Goal: Task Accomplishment & Management: Use online tool/utility

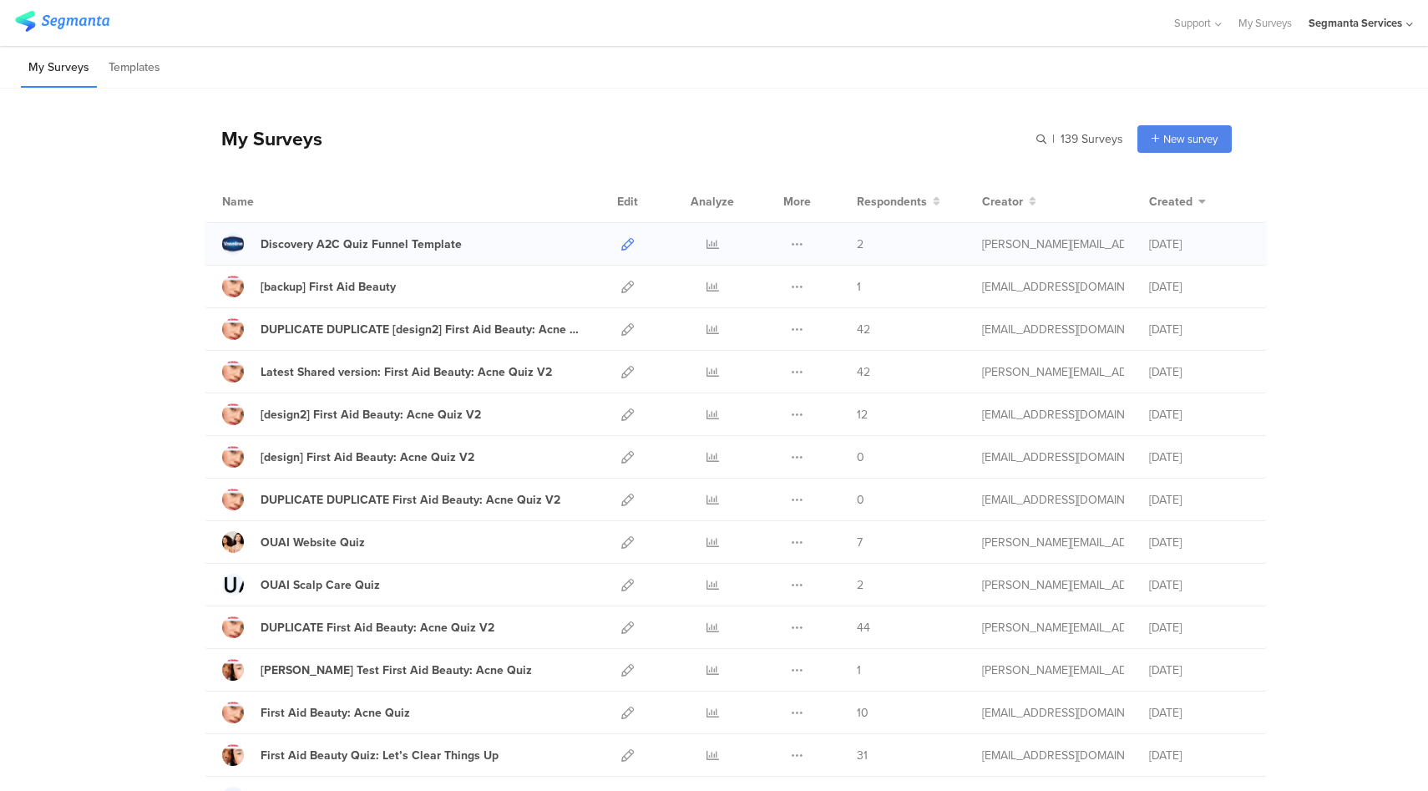
click at [621, 242] on icon at bounding box center [627, 244] width 13 height 13
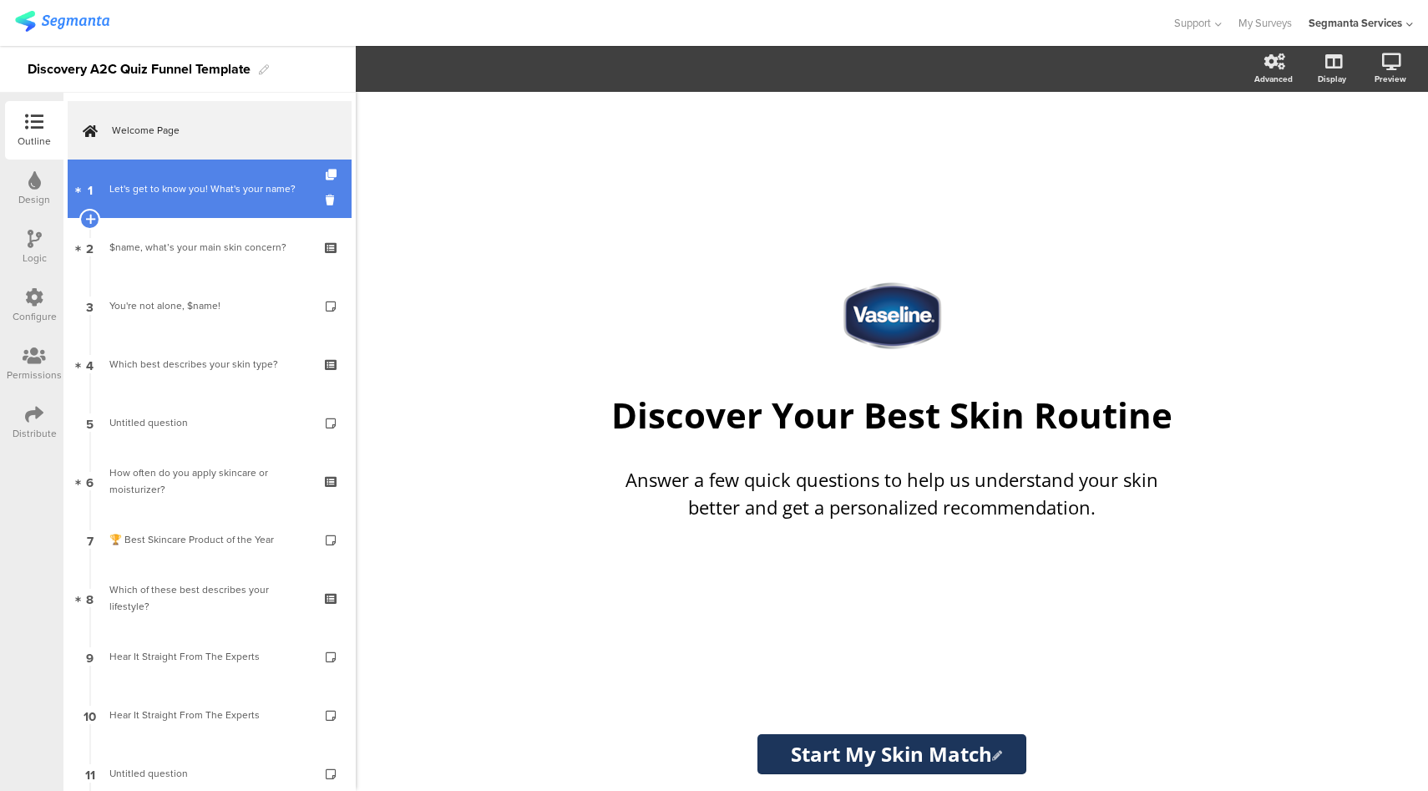
click at [181, 190] on div "Let's get to know you! What's your name?" at bounding box center [212, 188] width 206 height 17
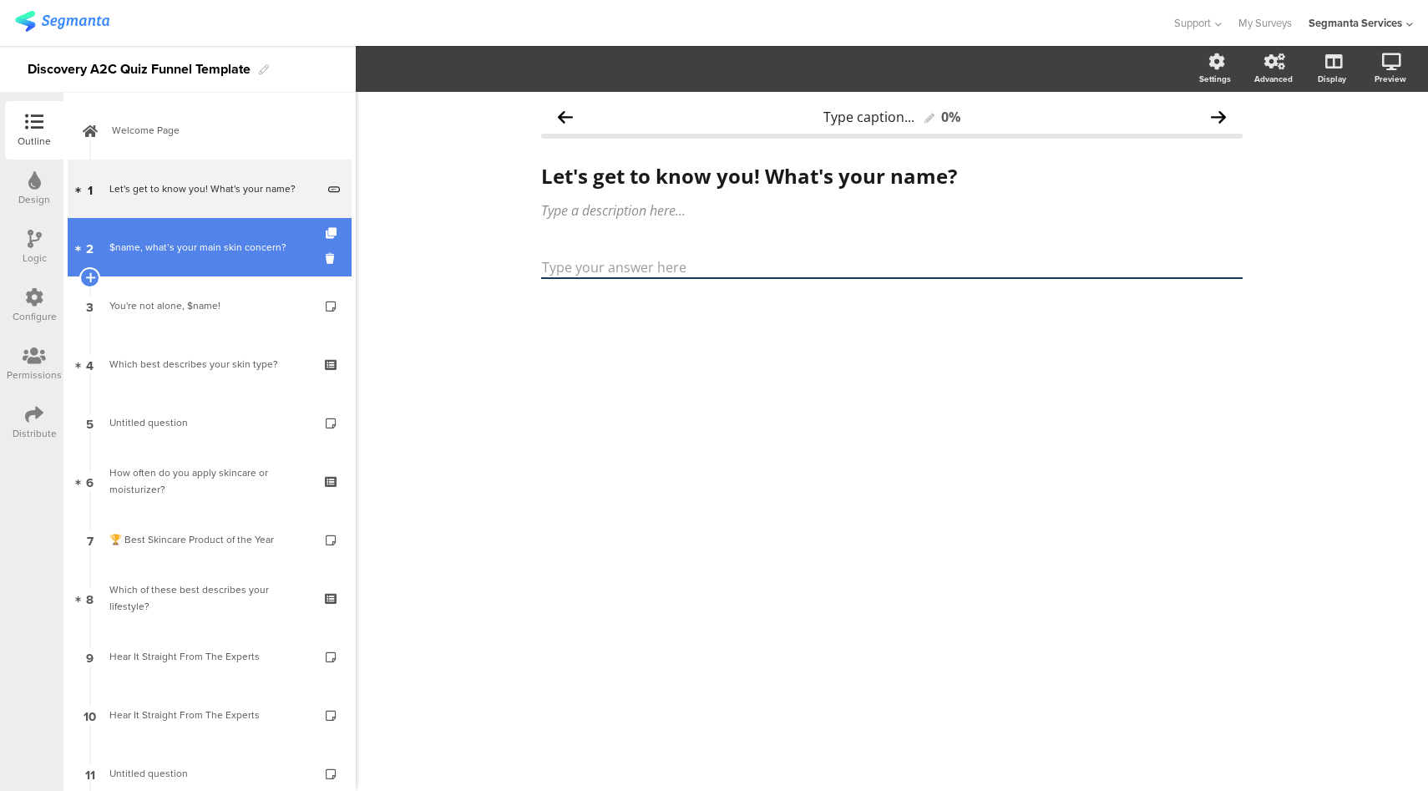
click at [195, 235] on link "2 $name, what’s your main skin concern?" at bounding box center [210, 247] width 284 height 58
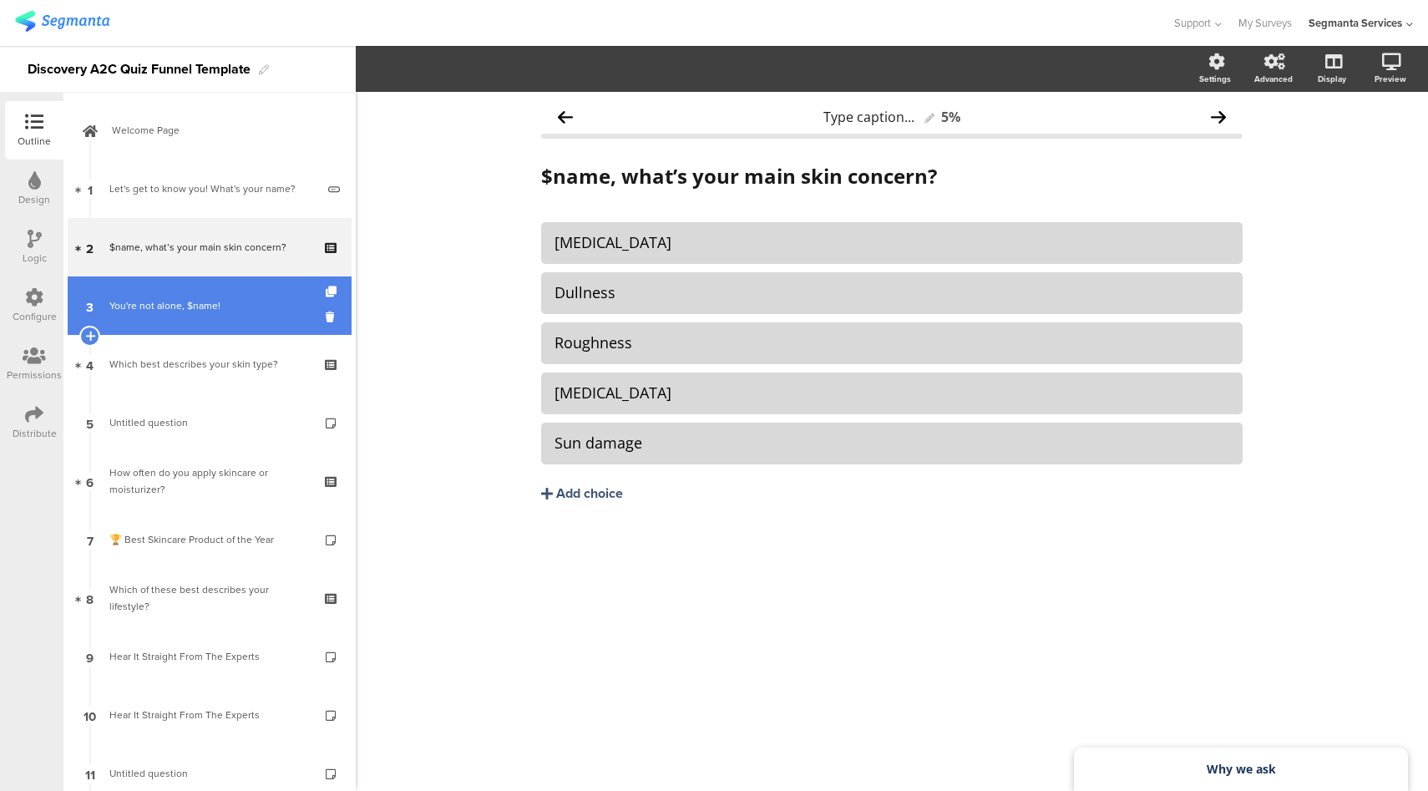
click at [207, 292] on link "3 You're not alone, $name!" at bounding box center [210, 305] width 284 height 58
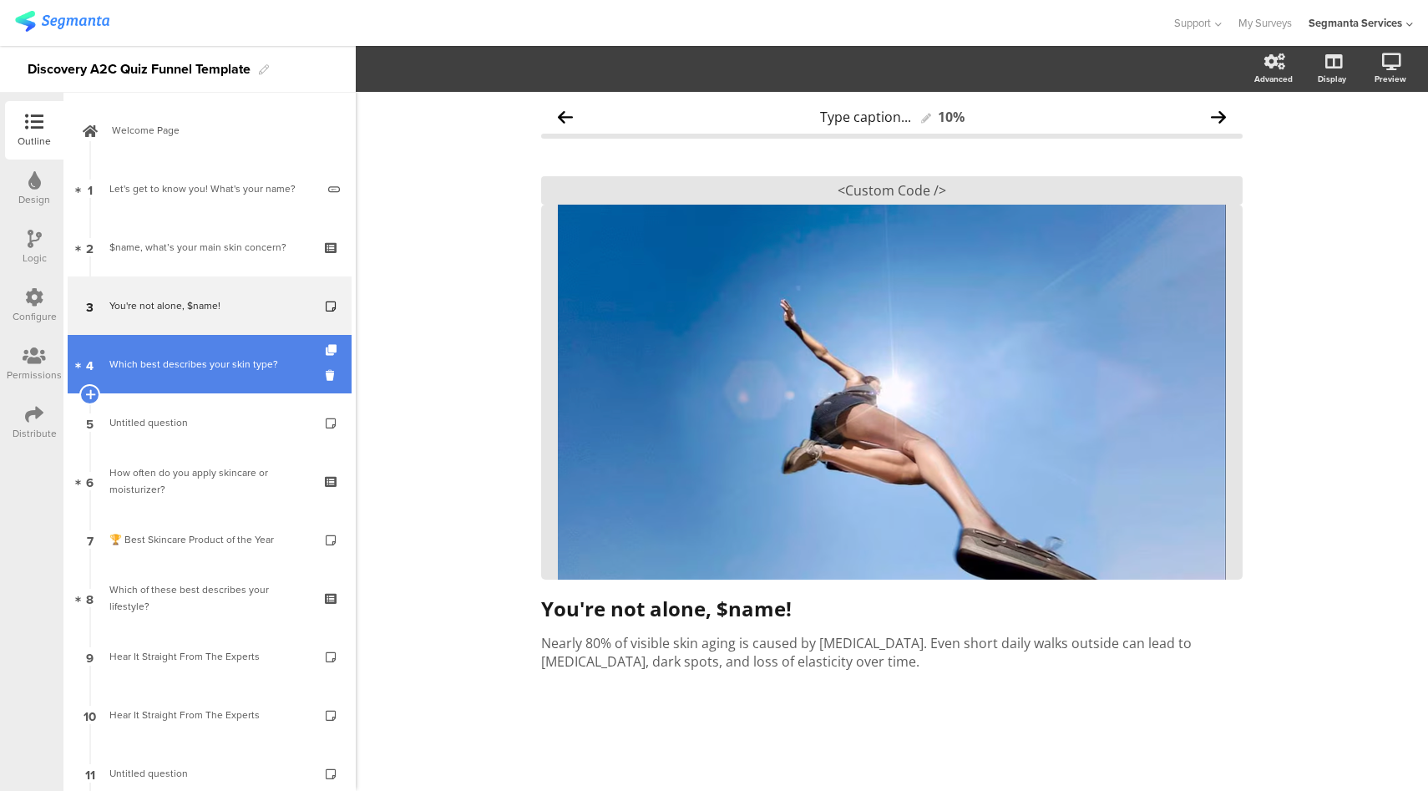
click at [218, 365] on div "Which best describes your skin type?" at bounding box center [209, 364] width 200 height 17
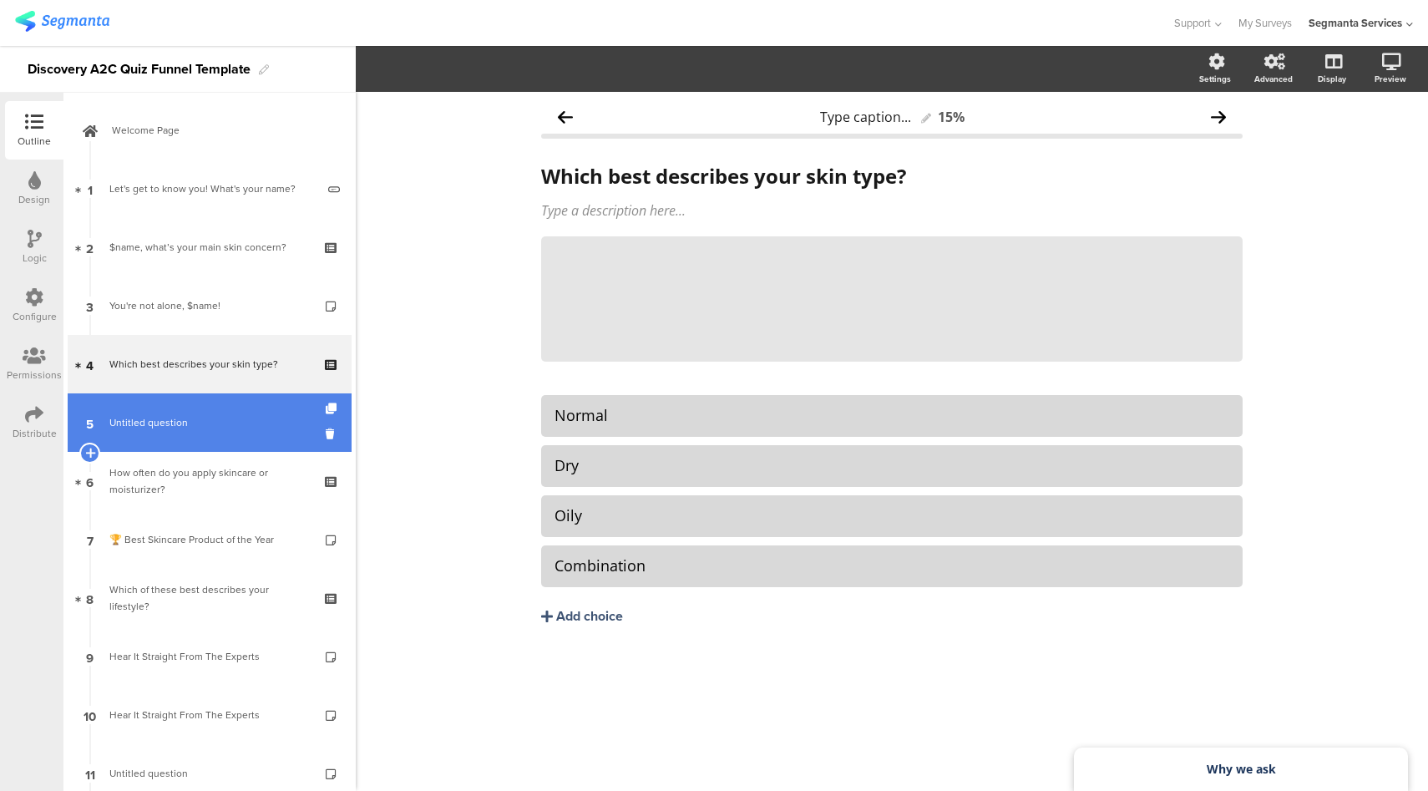
click at [220, 412] on link "5 Untitled question" at bounding box center [210, 422] width 284 height 58
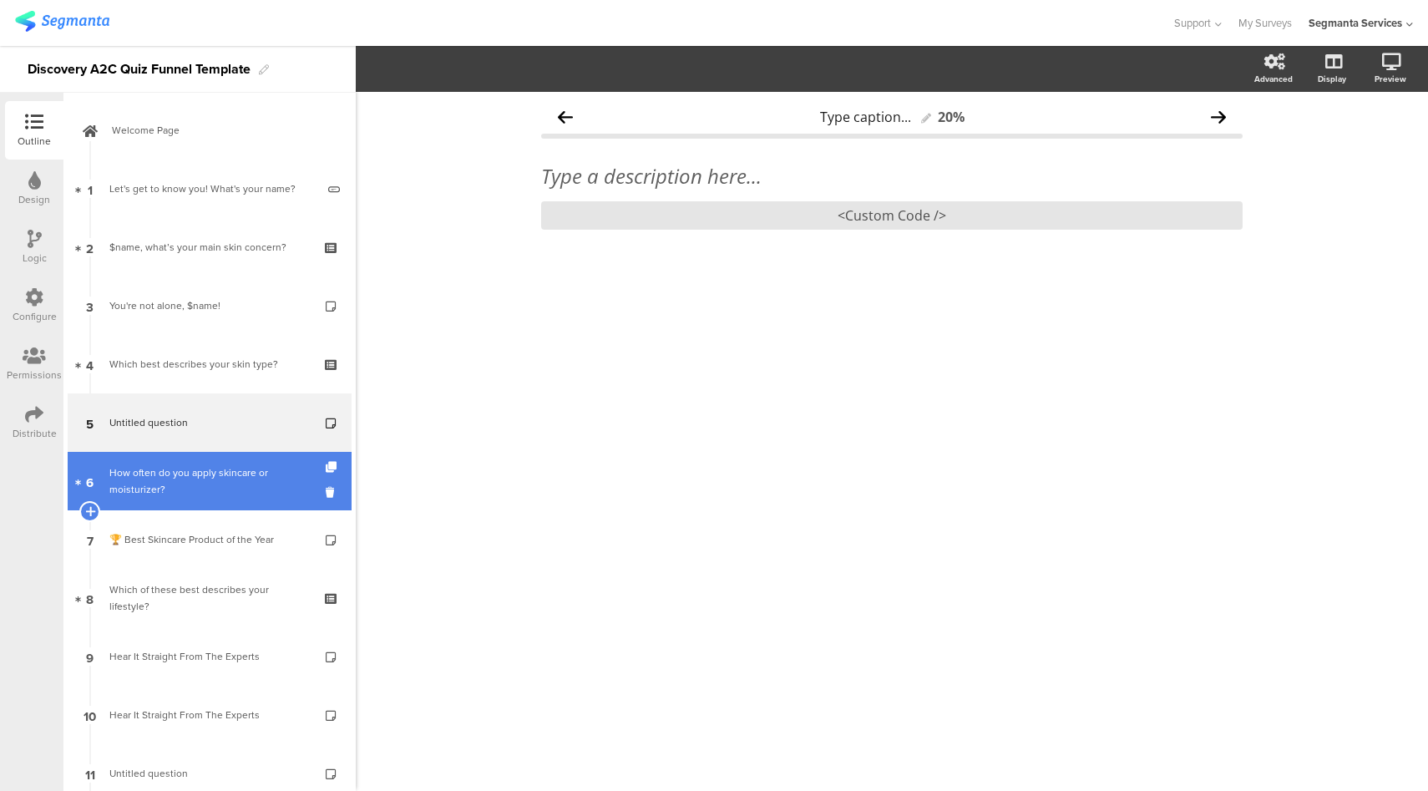
click at [216, 476] on div "How often do you apply skincare or moisturizer?" at bounding box center [209, 480] width 200 height 33
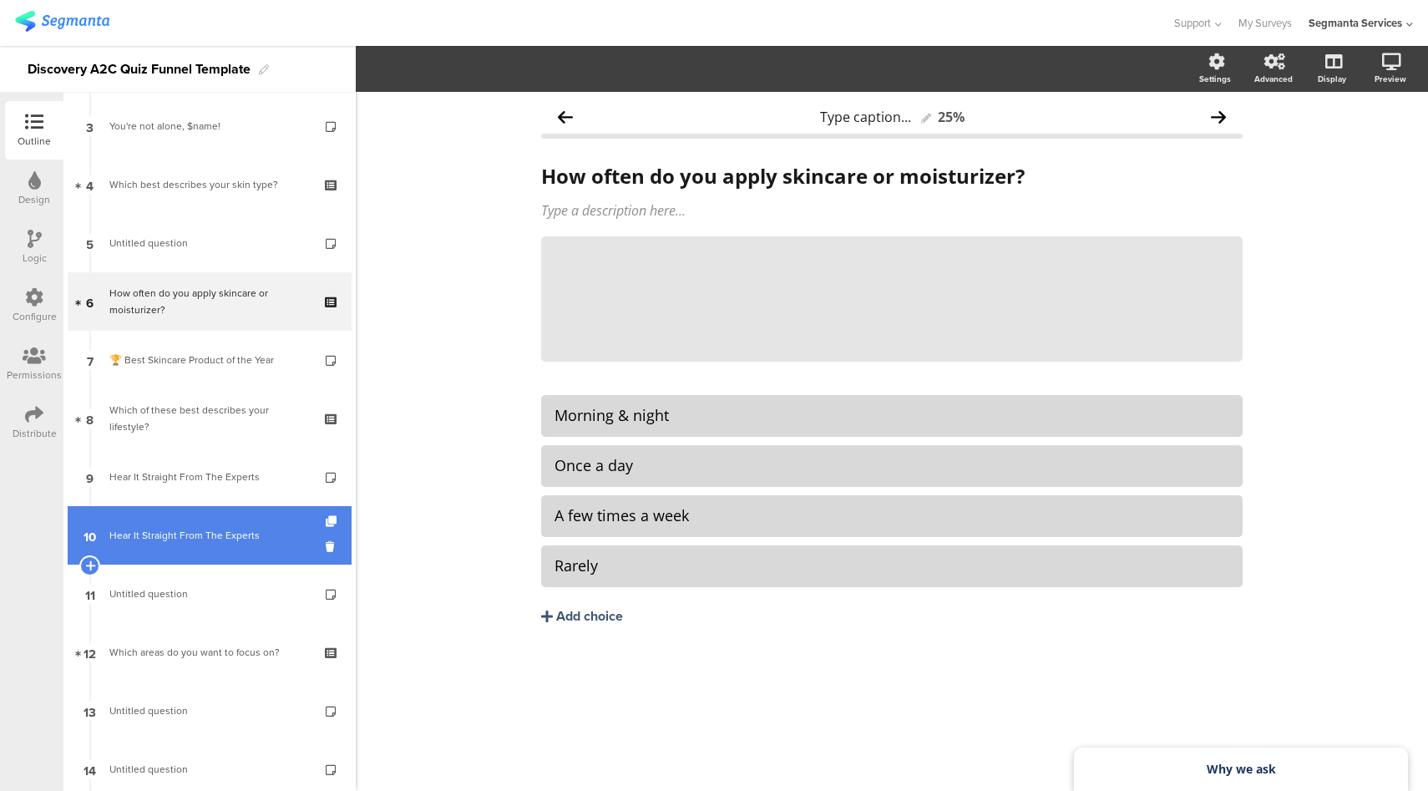
scroll to position [227, 0]
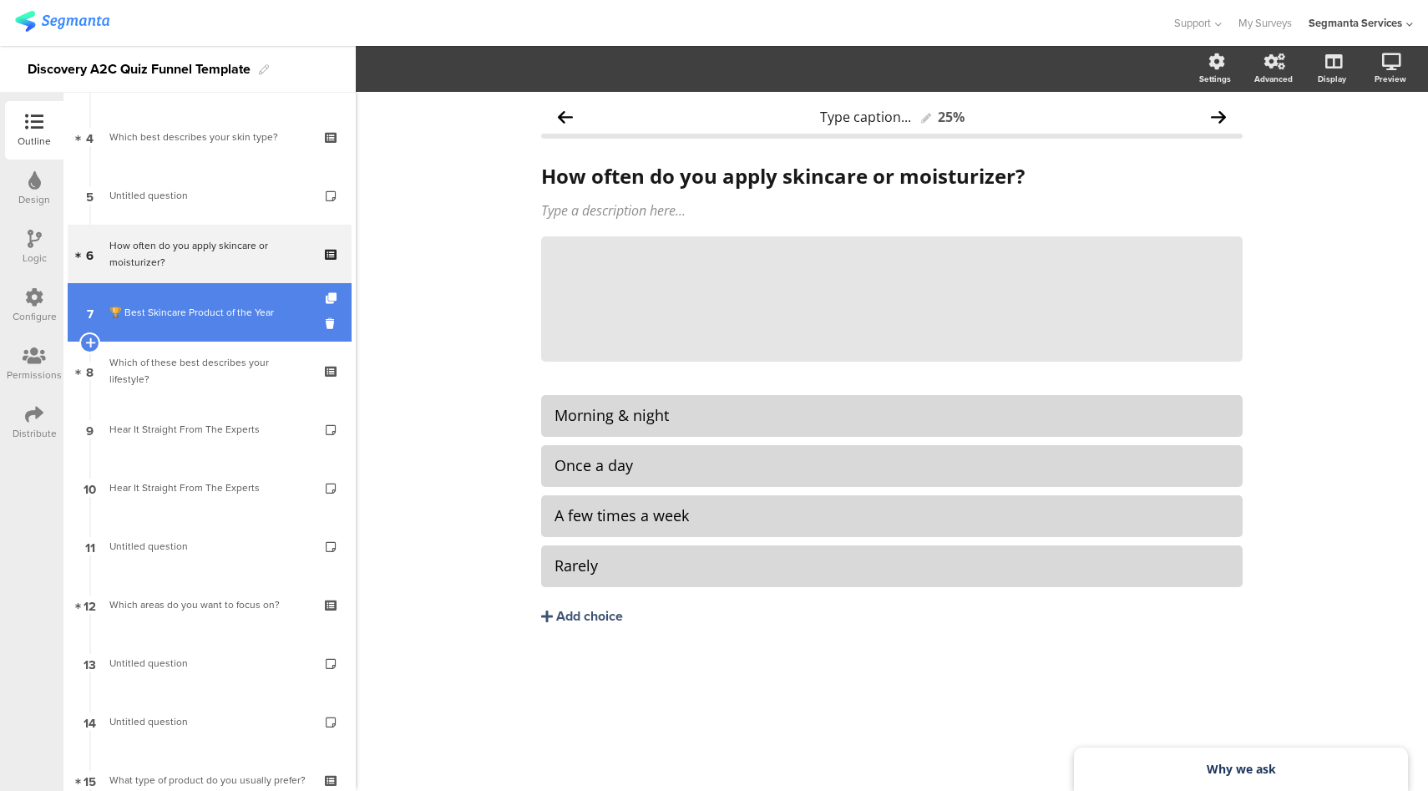
click at [212, 317] on div "🏆 Best Skincare Product of the Year" at bounding box center [209, 312] width 200 height 17
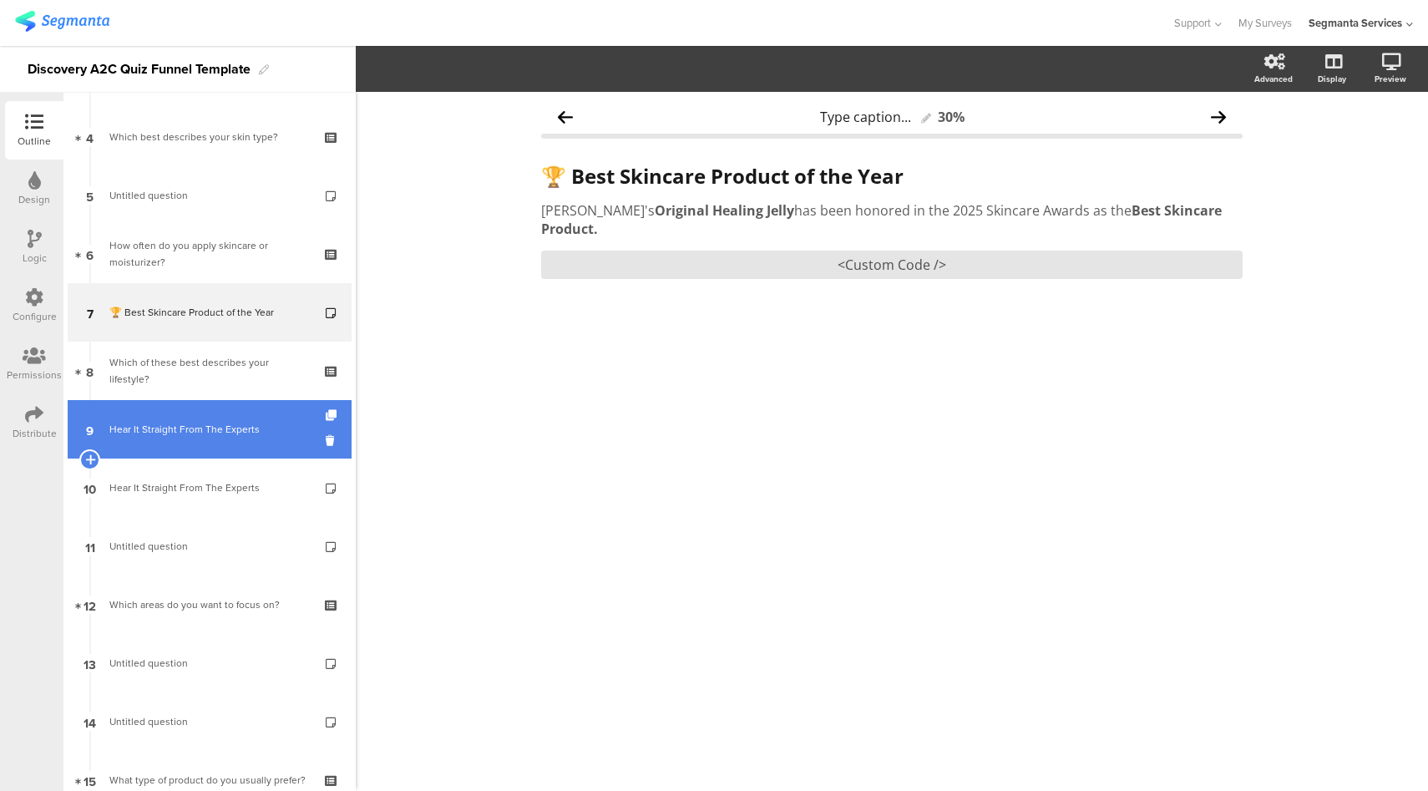
click at [214, 433] on div "Hear It Straight From The Experts" at bounding box center [209, 429] width 200 height 17
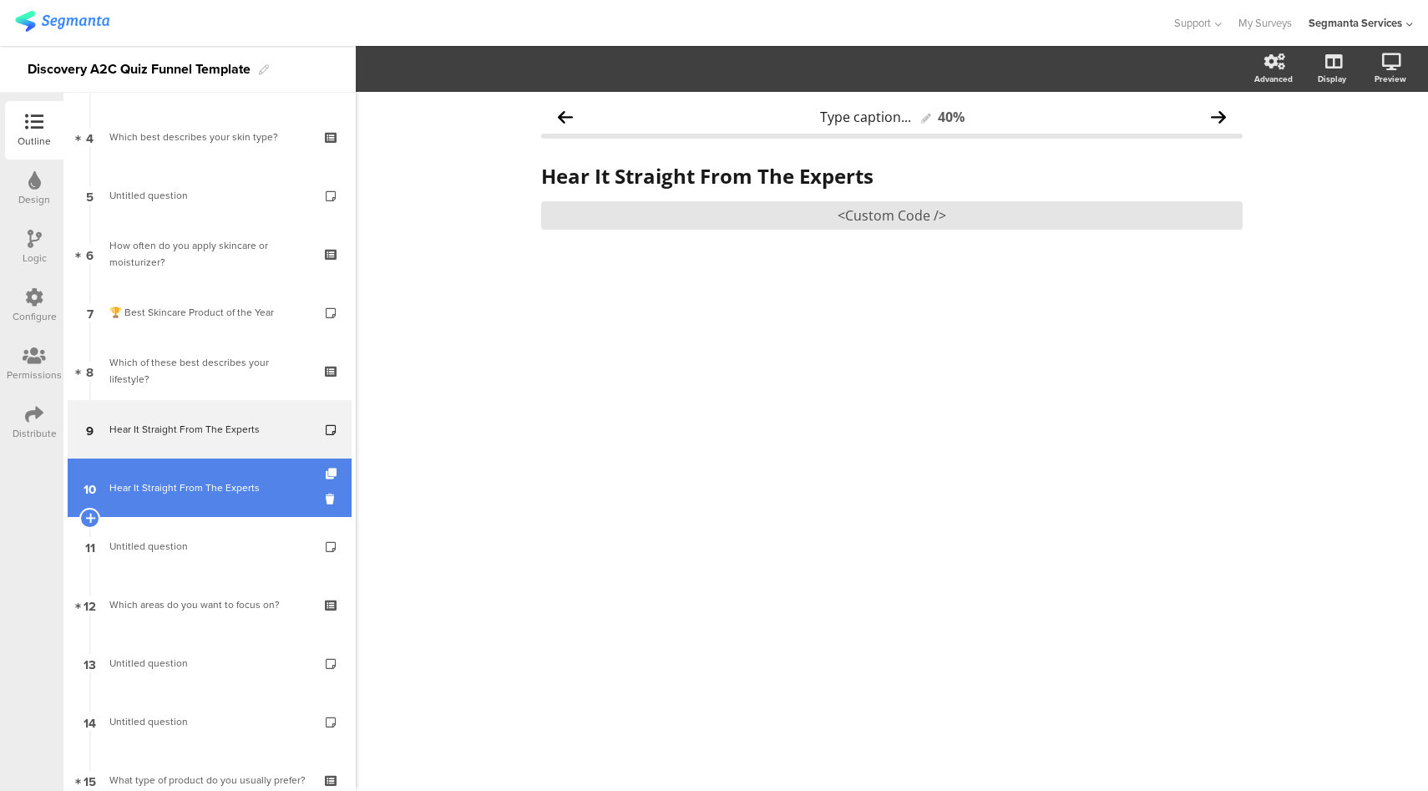
click at [213, 477] on link "10 Hear It Straight From The Experts" at bounding box center [210, 488] width 284 height 58
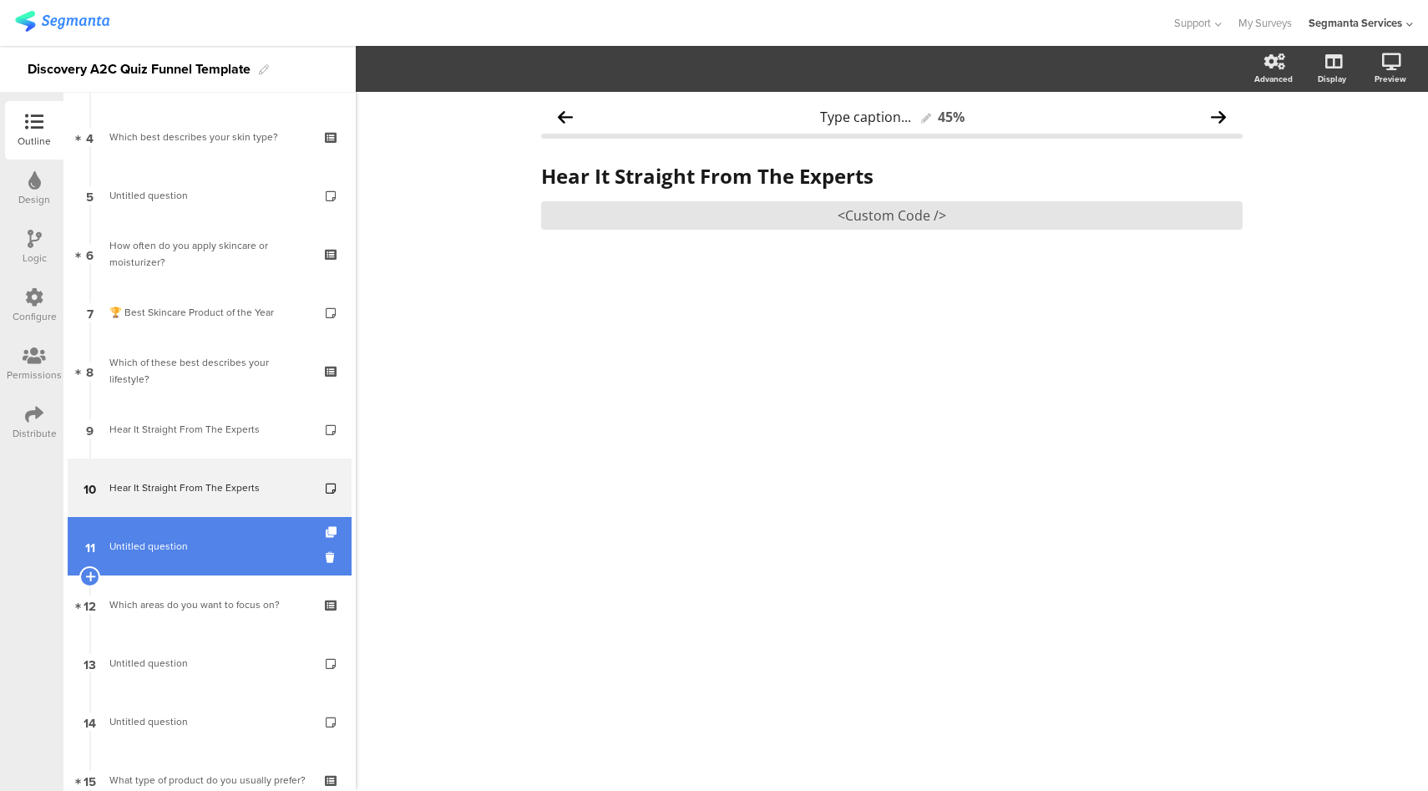
click at [190, 542] on span "Untitled question" at bounding box center [209, 546] width 200 height 17
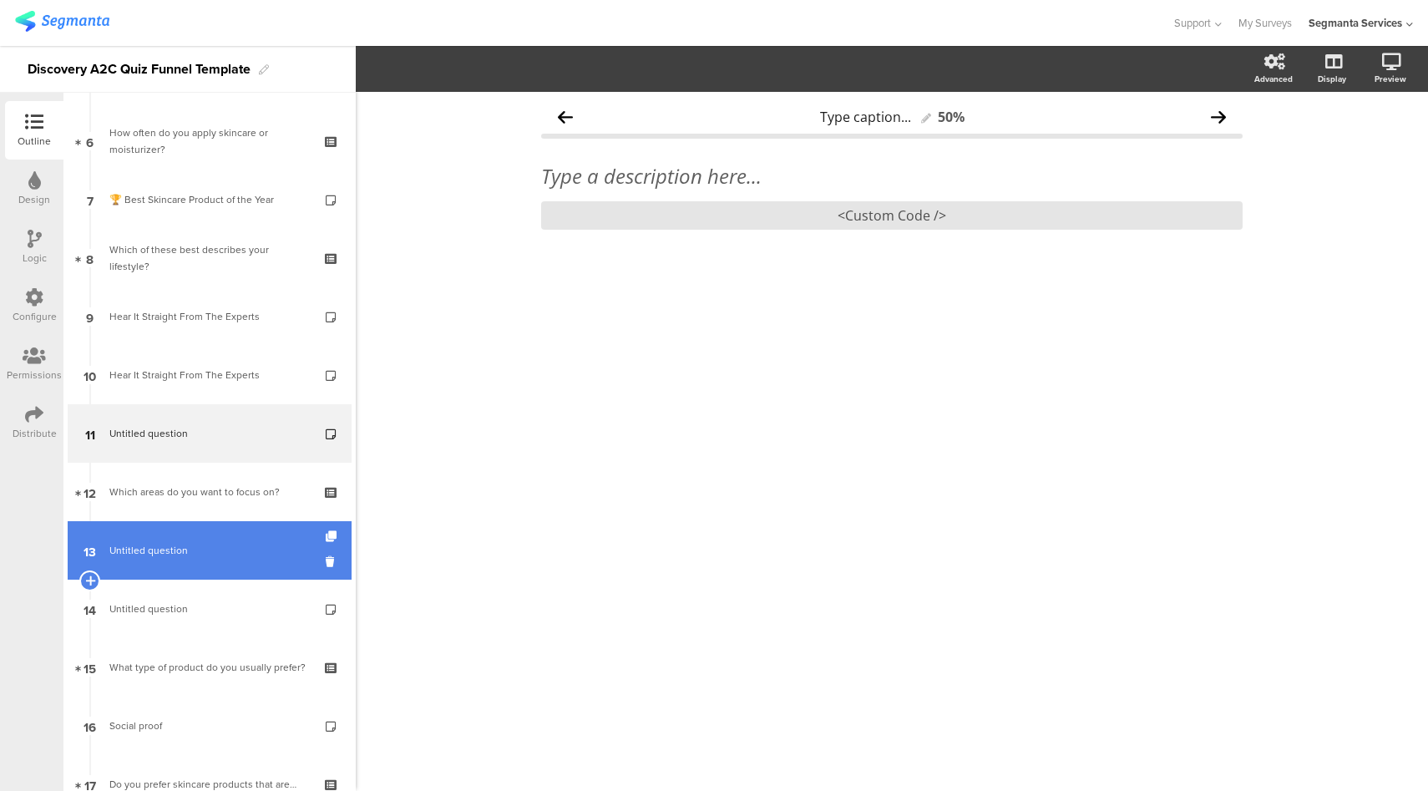
scroll to position [340, 0]
click at [196, 530] on link "13 Untitled question" at bounding box center [210, 550] width 284 height 58
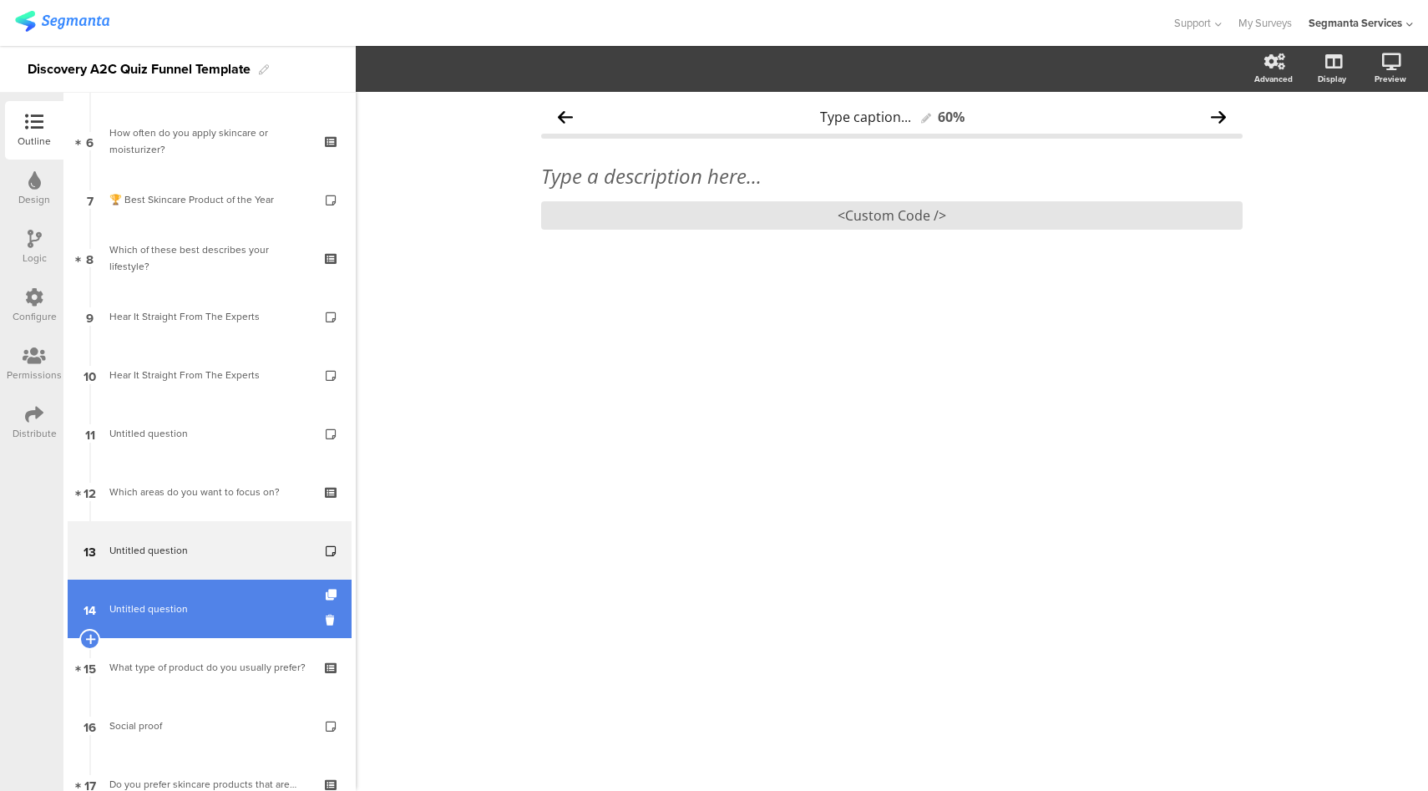
click at [203, 610] on span "Untitled question" at bounding box center [209, 609] width 200 height 17
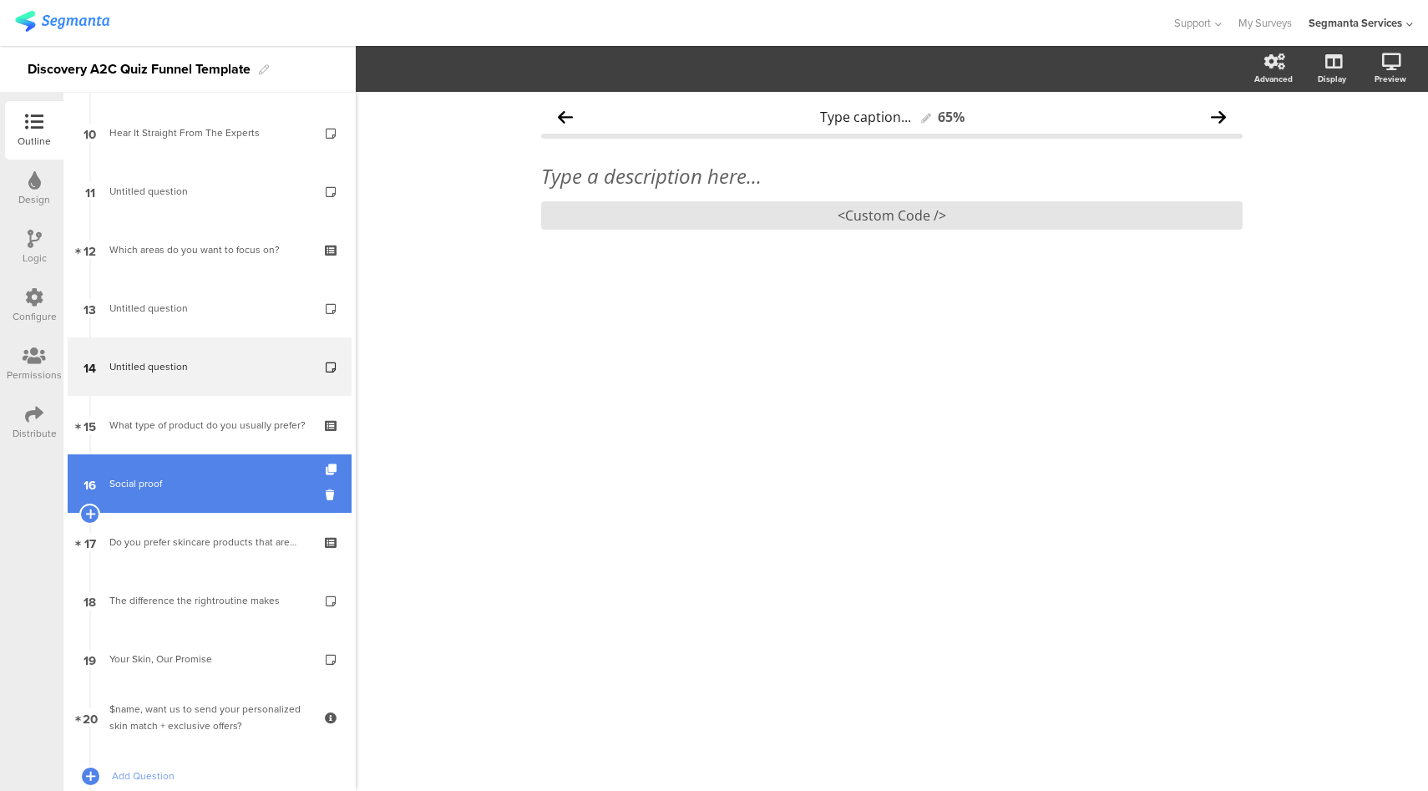
scroll to position [582, 0]
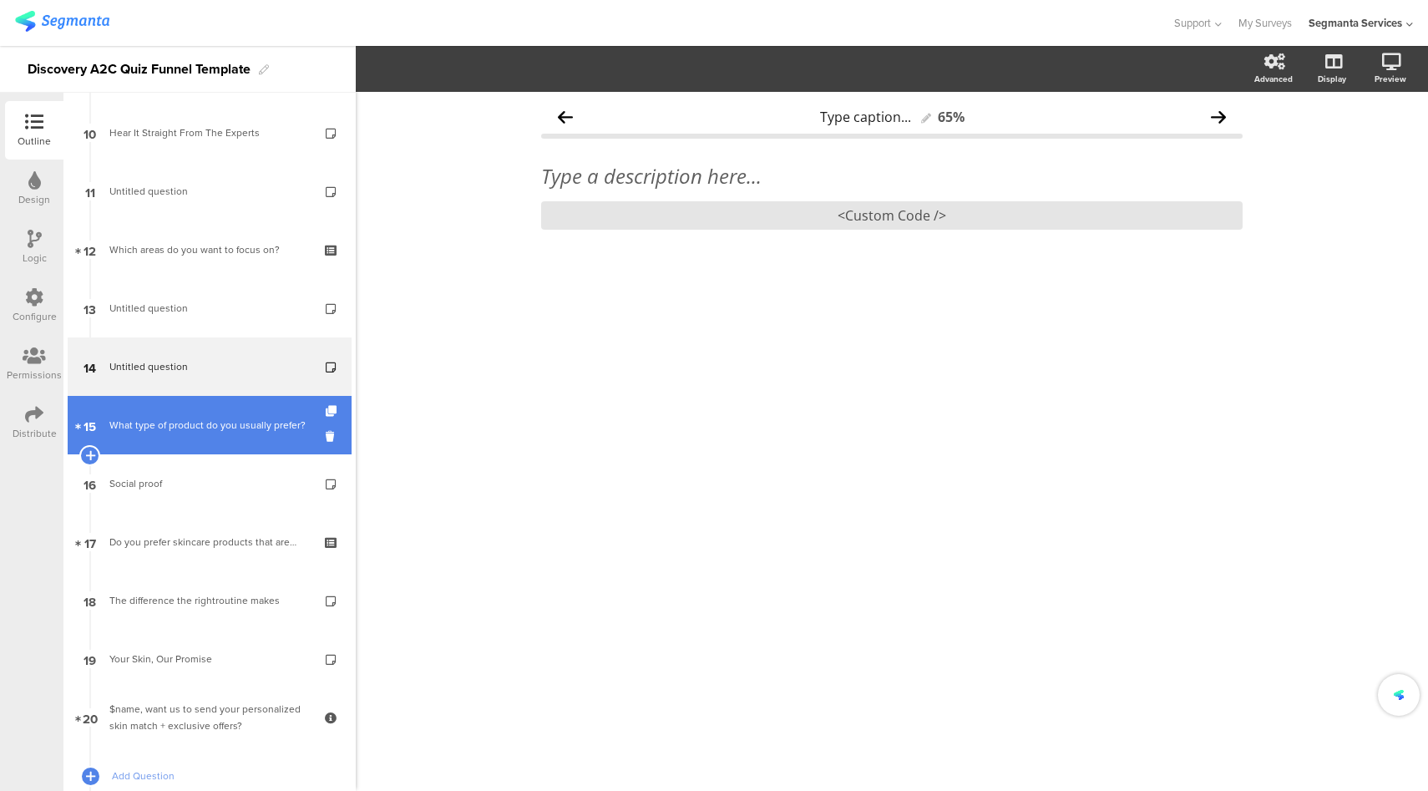
click at [226, 430] on div "What type of product do you usually prefer?" at bounding box center [209, 425] width 200 height 17
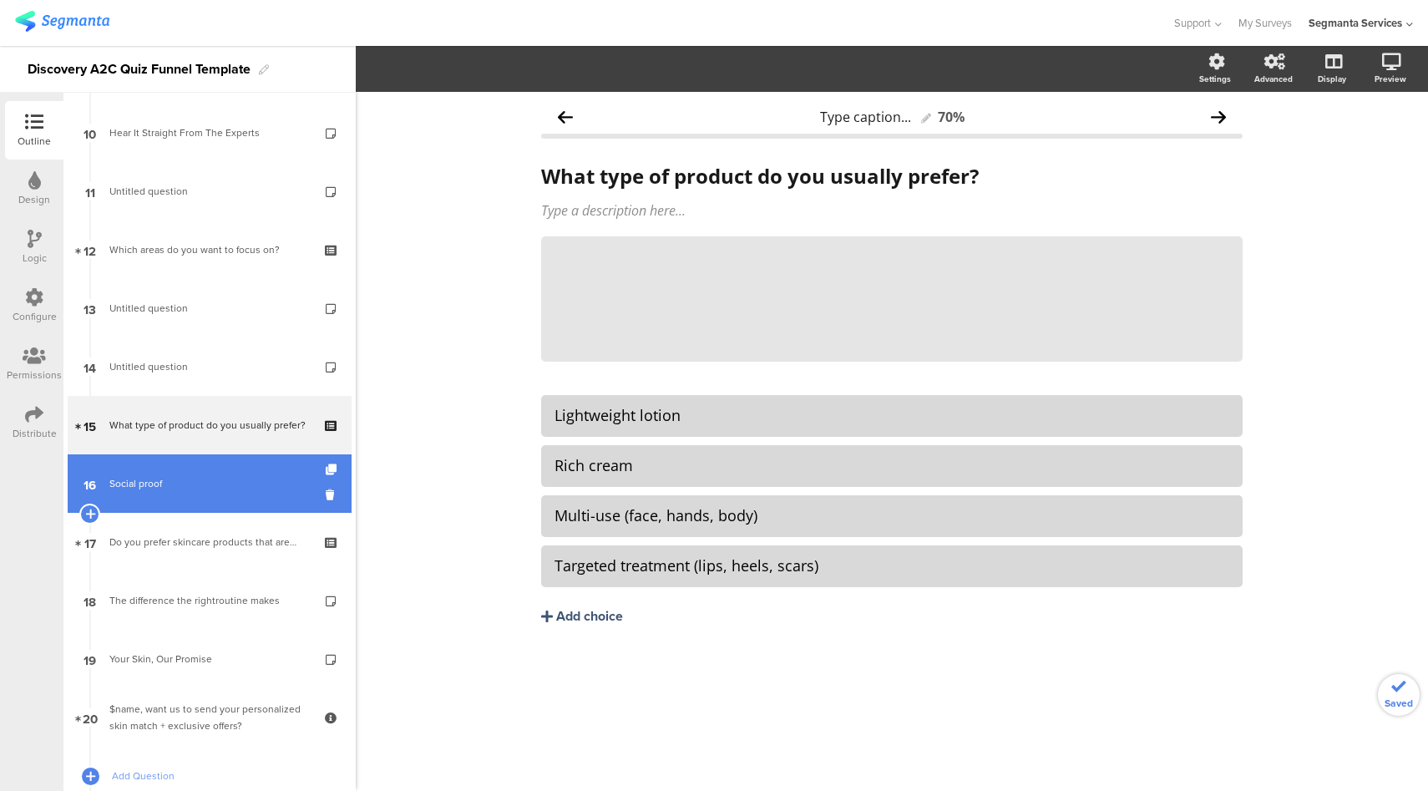
click at [208, 474] on link "16 Social proof" at bounding box center [210, 483] width 284 height 58
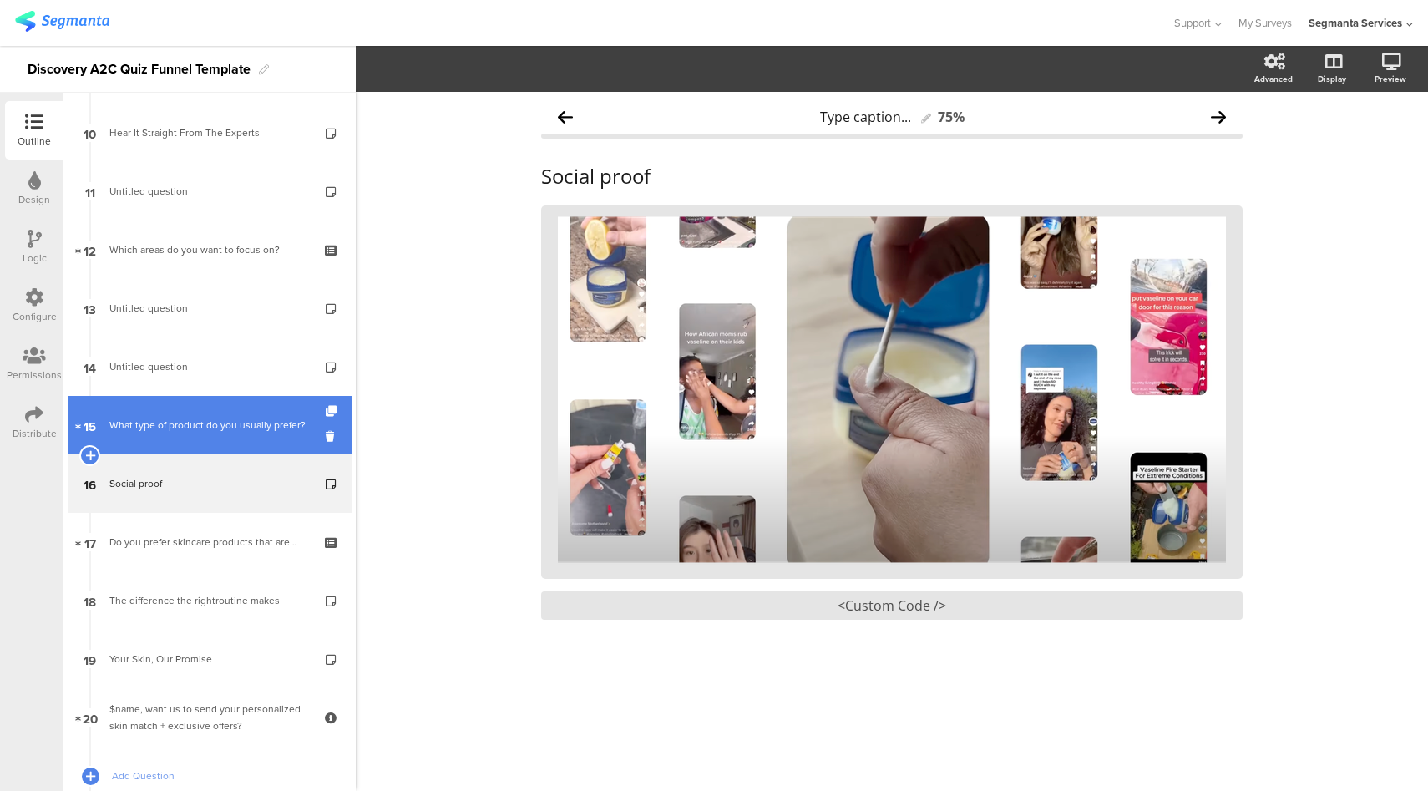
click at [226, 431] on div "What type of product do you usually prefer?" at bounding box center [209, 425] width 200 height 17
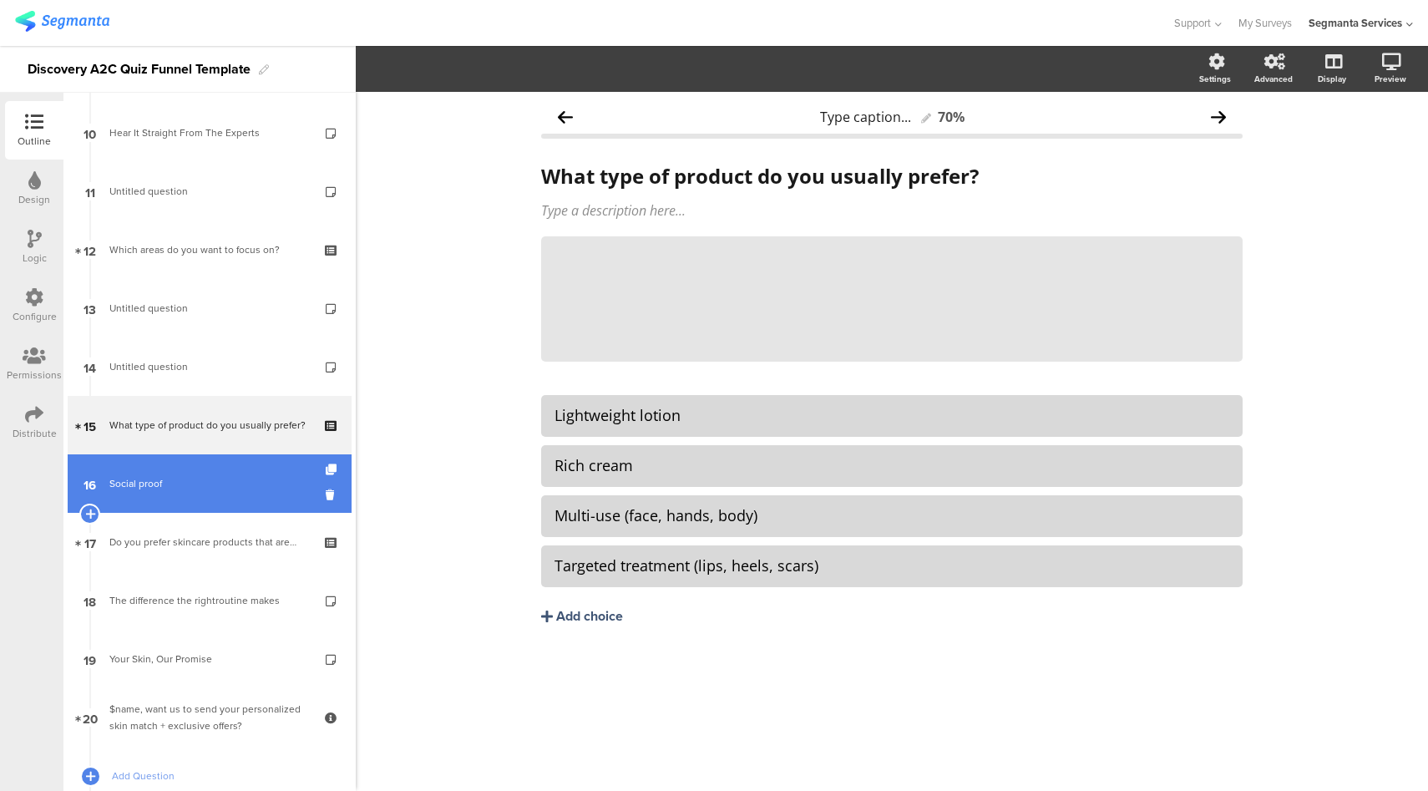
click at [207, 491] on link "16 Social proof" at bounding box center [210, 483] width 284 height 58
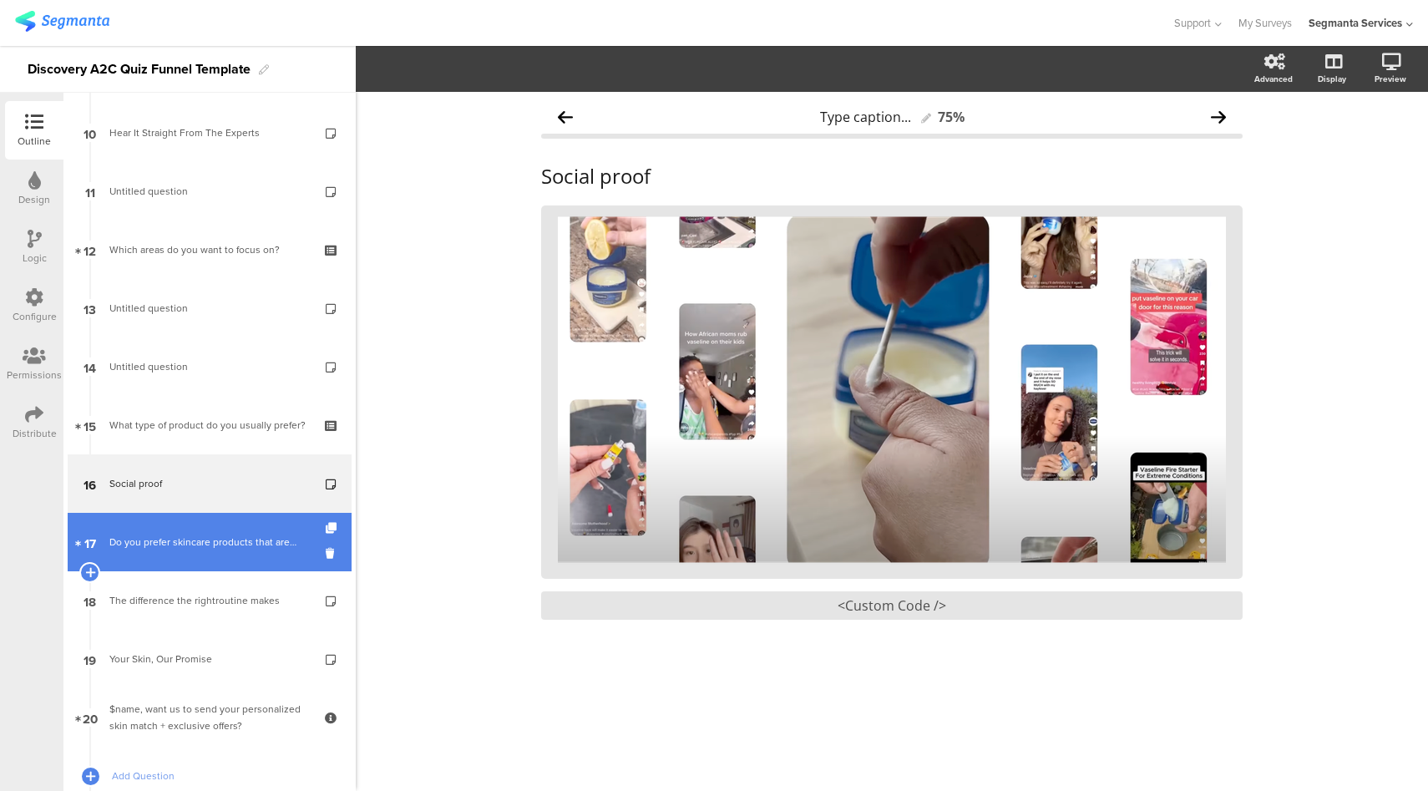
click at [222, 548] on div "Do you prefer skincare products that are…" at bounding box center [209, 542] width 200 height 17
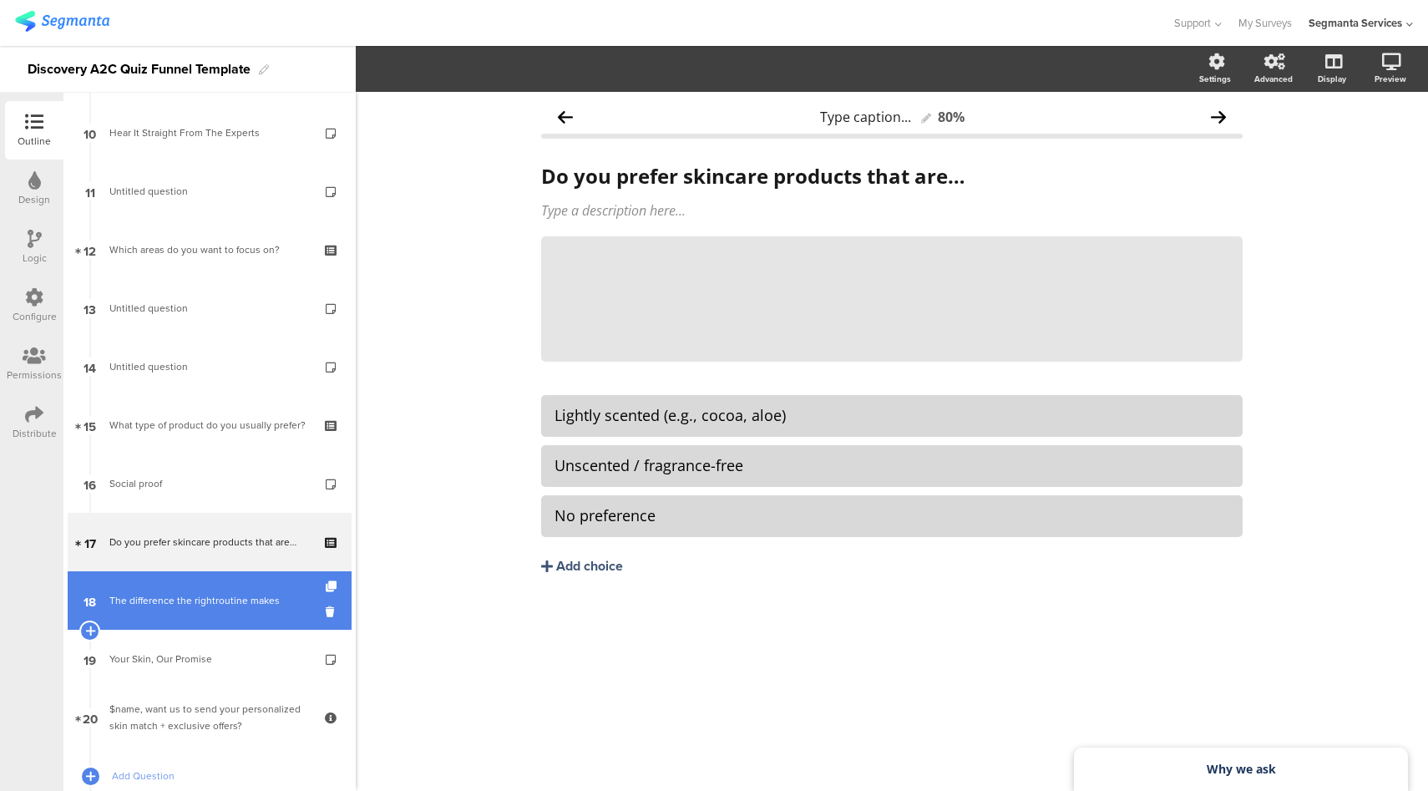
click at [221, 603] on div "The difference the rightroutine makes" at bounding box center [209, 600] width 200 height 17
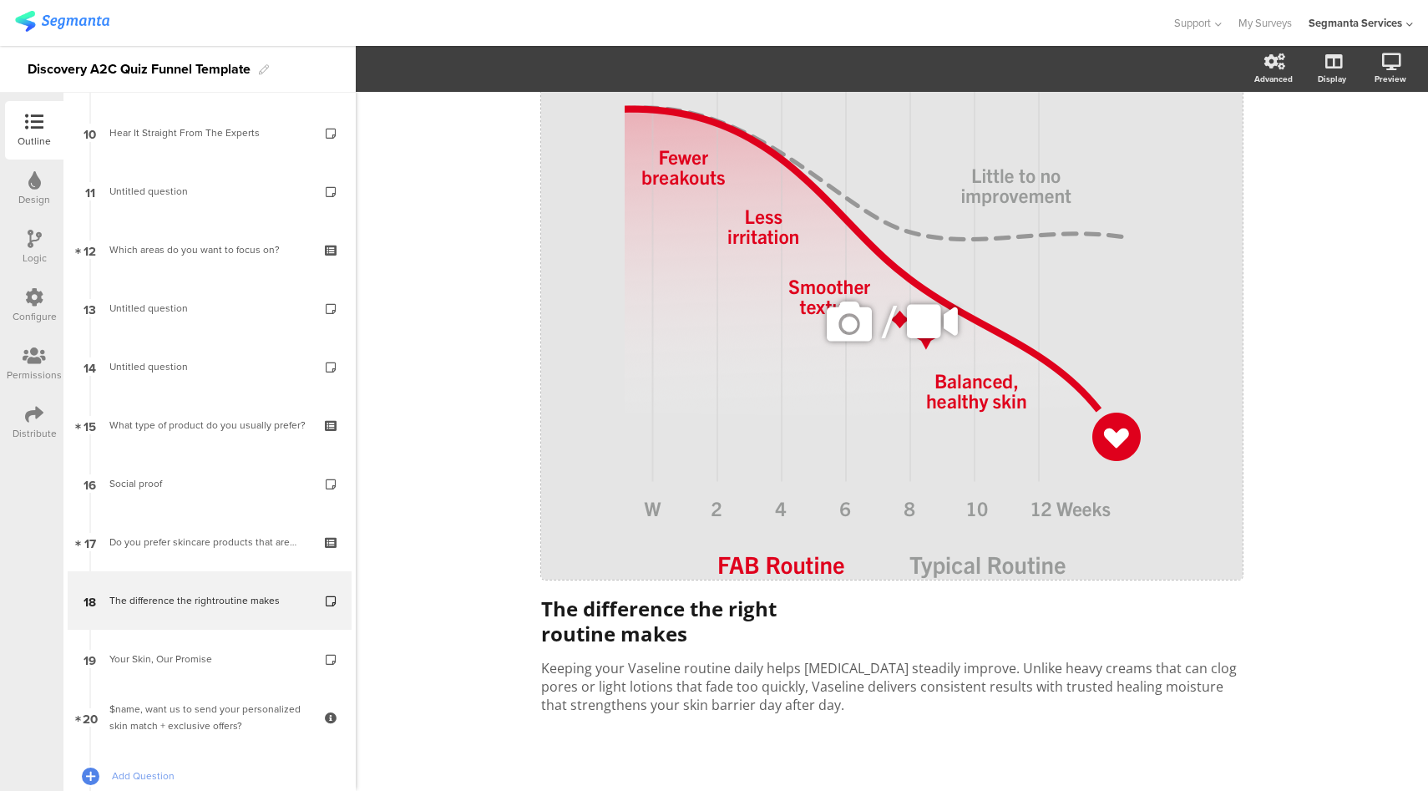
scroll to position [164, 0]
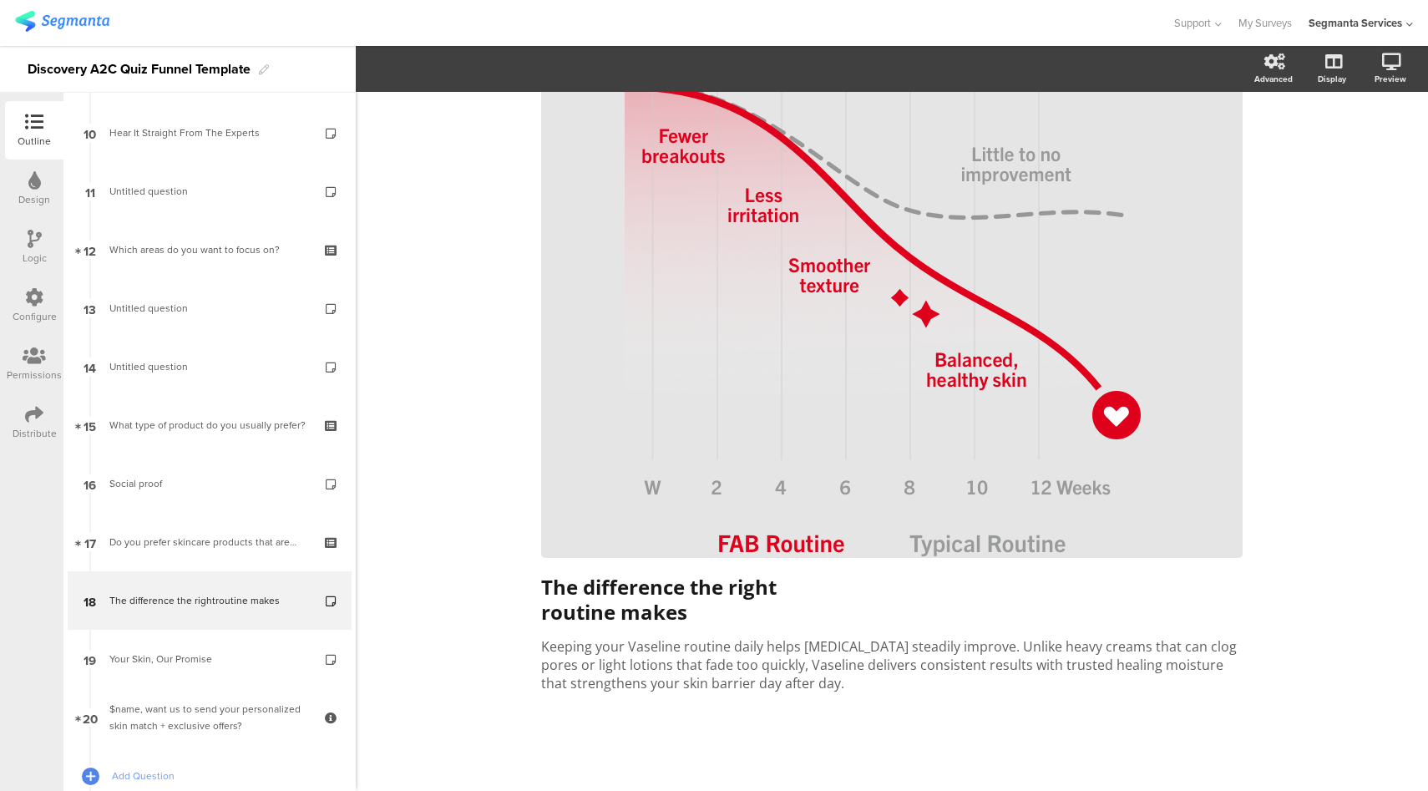
click at [7, 176] on div "Design" at bounding box center [34, 189] width 58 height 58
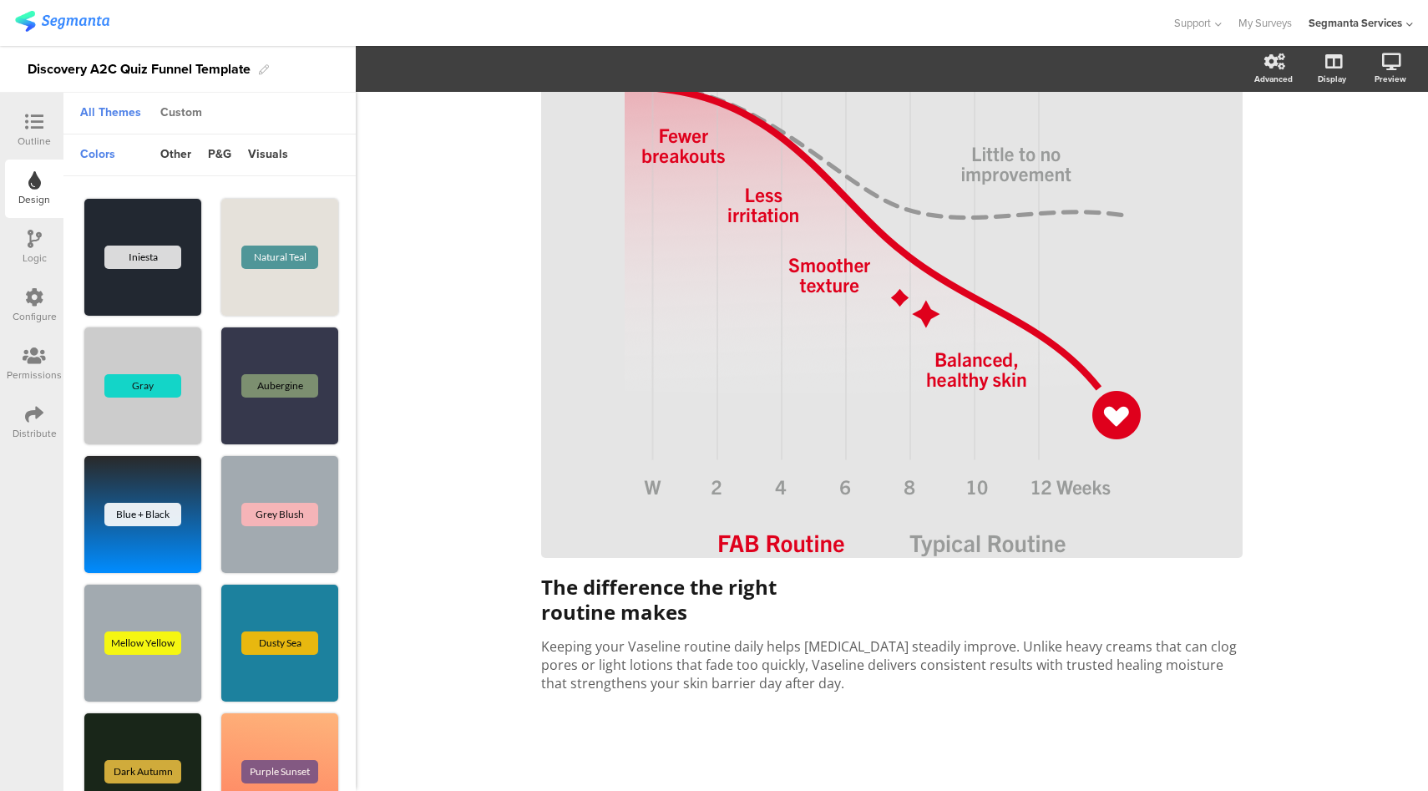
click at [185, 114] on div "Custom" at bounding box center [181, 113] width 58 height 28
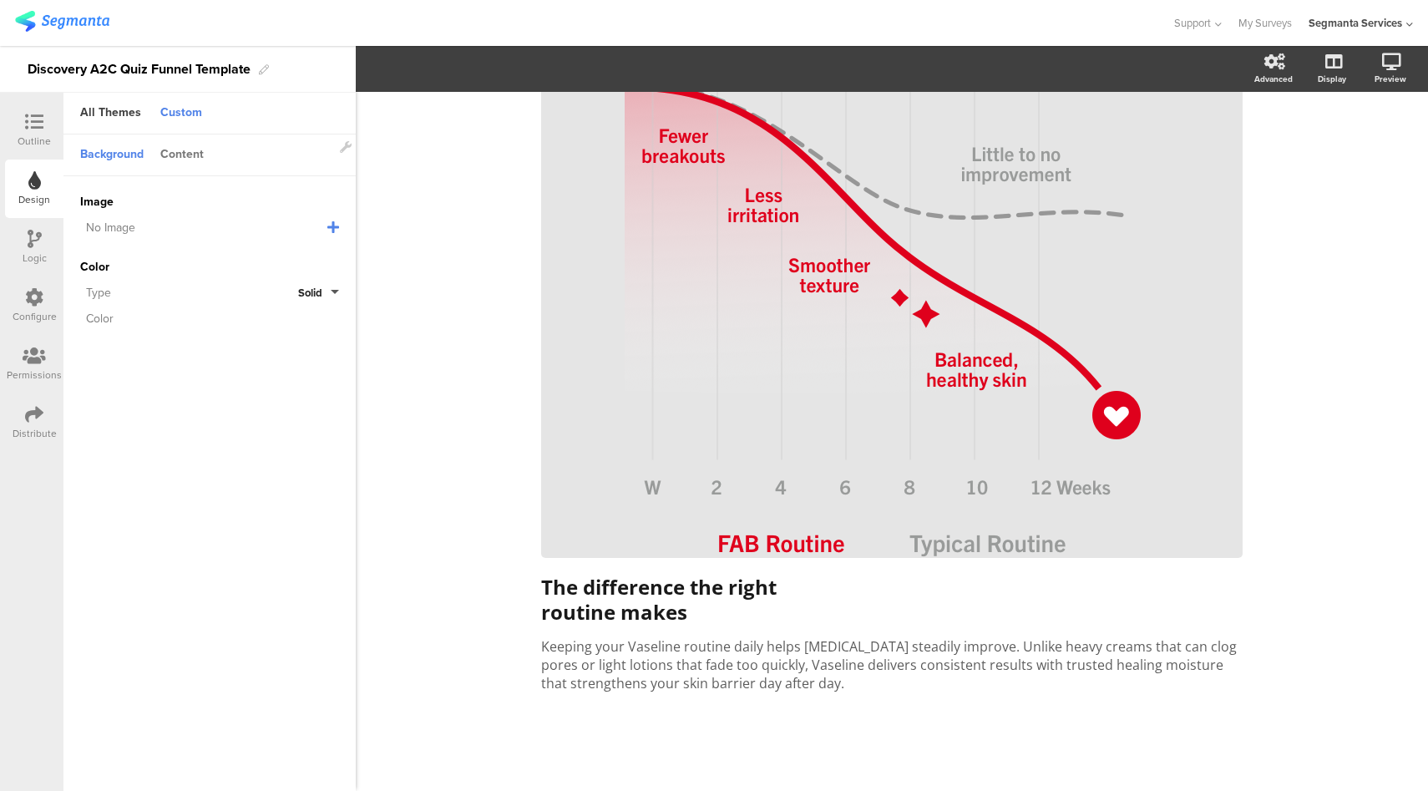
click at [190, 156] on div "Content" at bounding box center [182, 155] width 60 height 28
click at [274, 256] on input "#1c355b" at bounding box center [278, 256] width 50 height 13
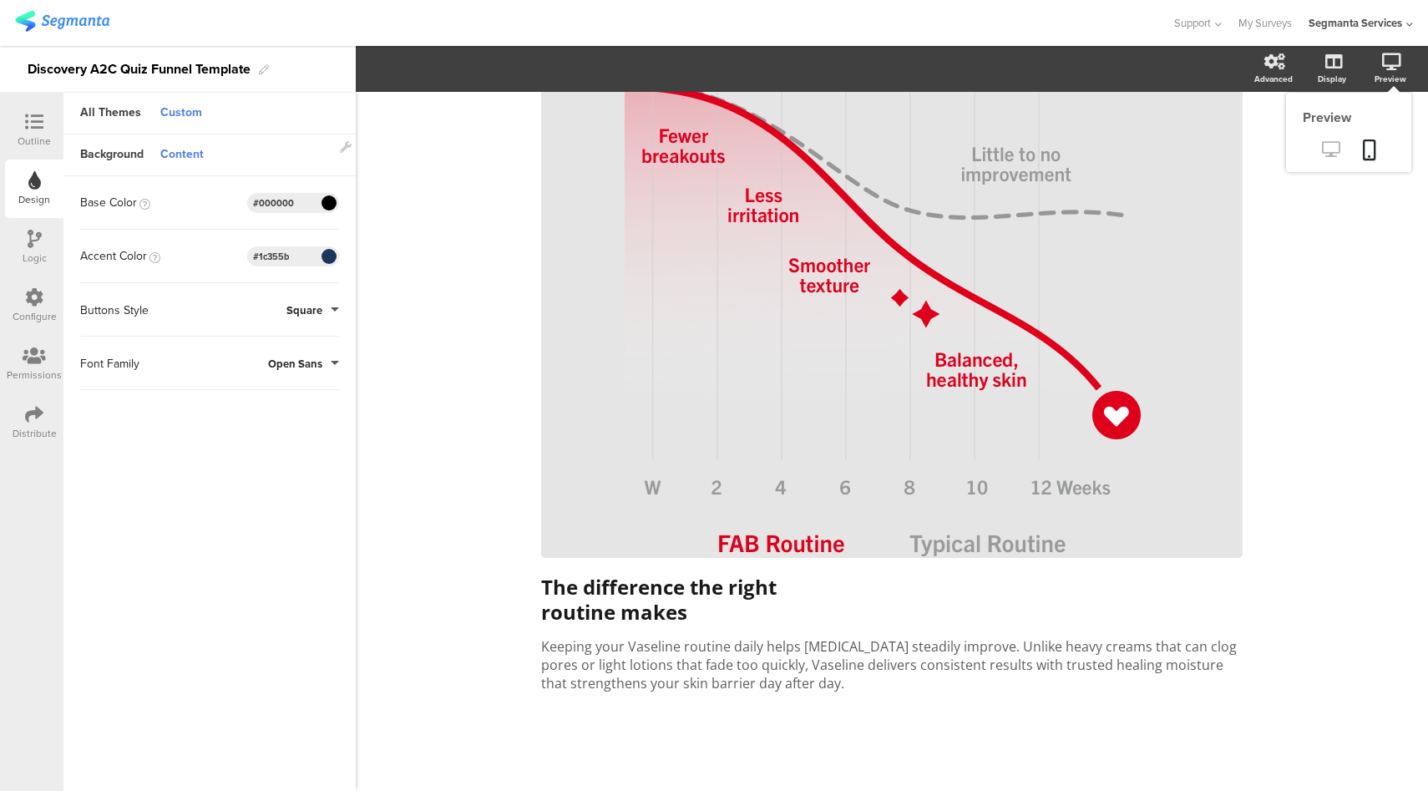
click at [1322, 150] on icon at bounding box center [1331, 149] width 18 height 16
click at [34, 121] on icon at bounding box center [34, 122] width 18 height 18
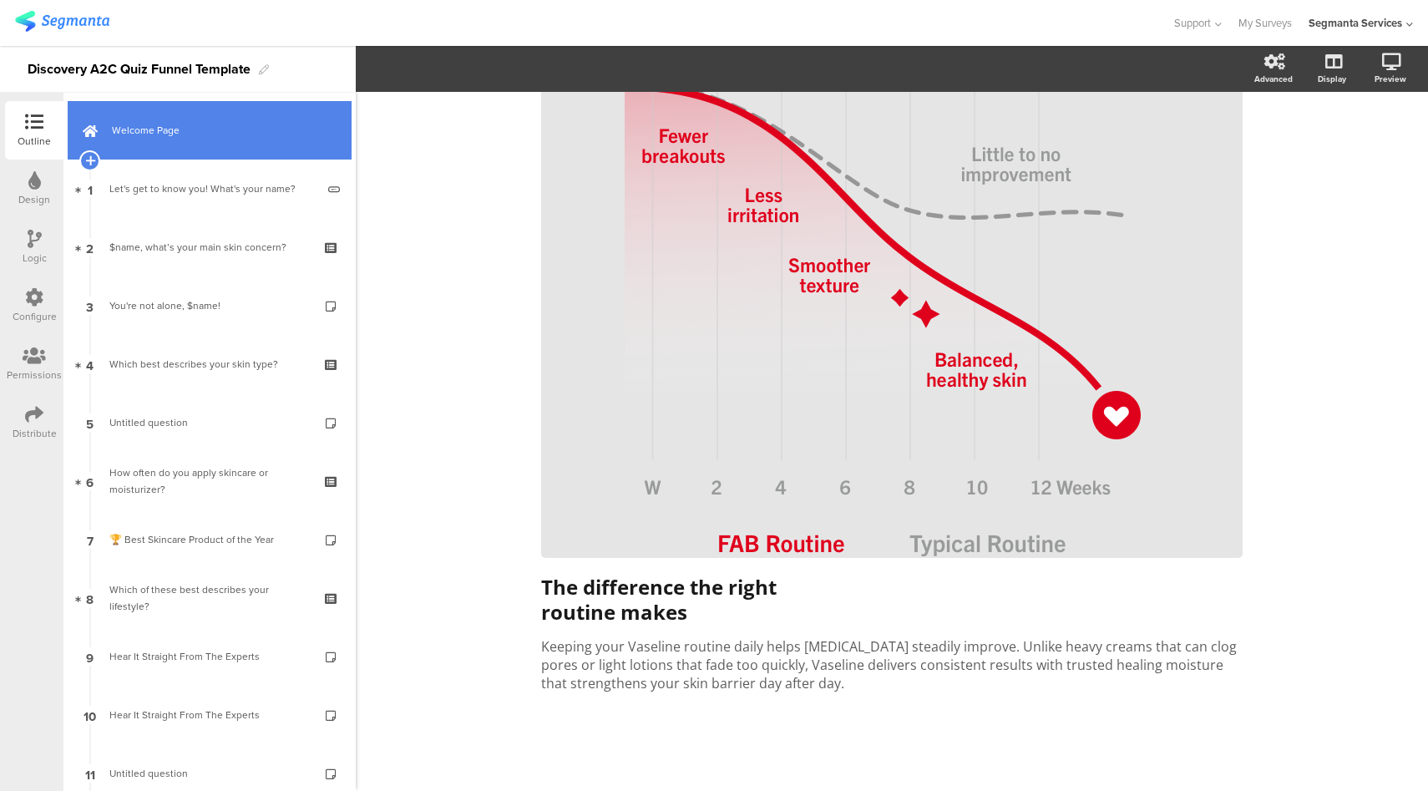
click at [227, 128] on span "Welcome Page" at bounding box center [219, 130] width 214 height 17
